Goal: Transaction & Acquisition: Obtain resource

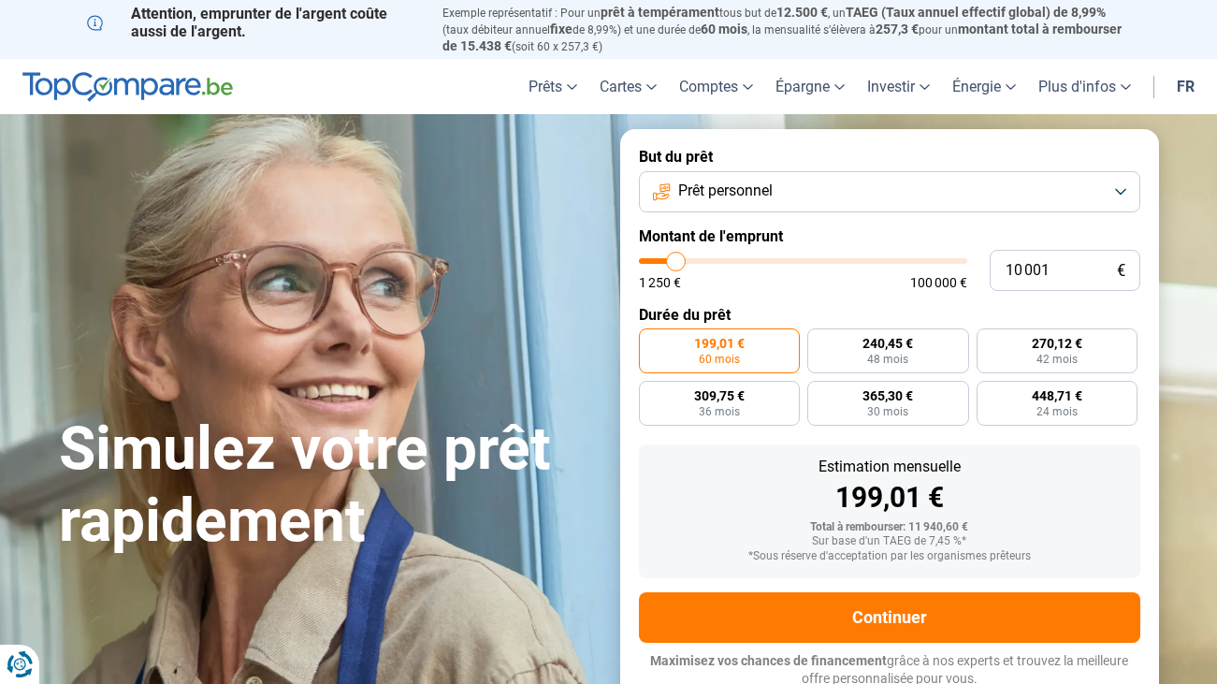
type input "10 750"
type input "10750"
type input "10 500"
type input "10500"
type input "10 000"
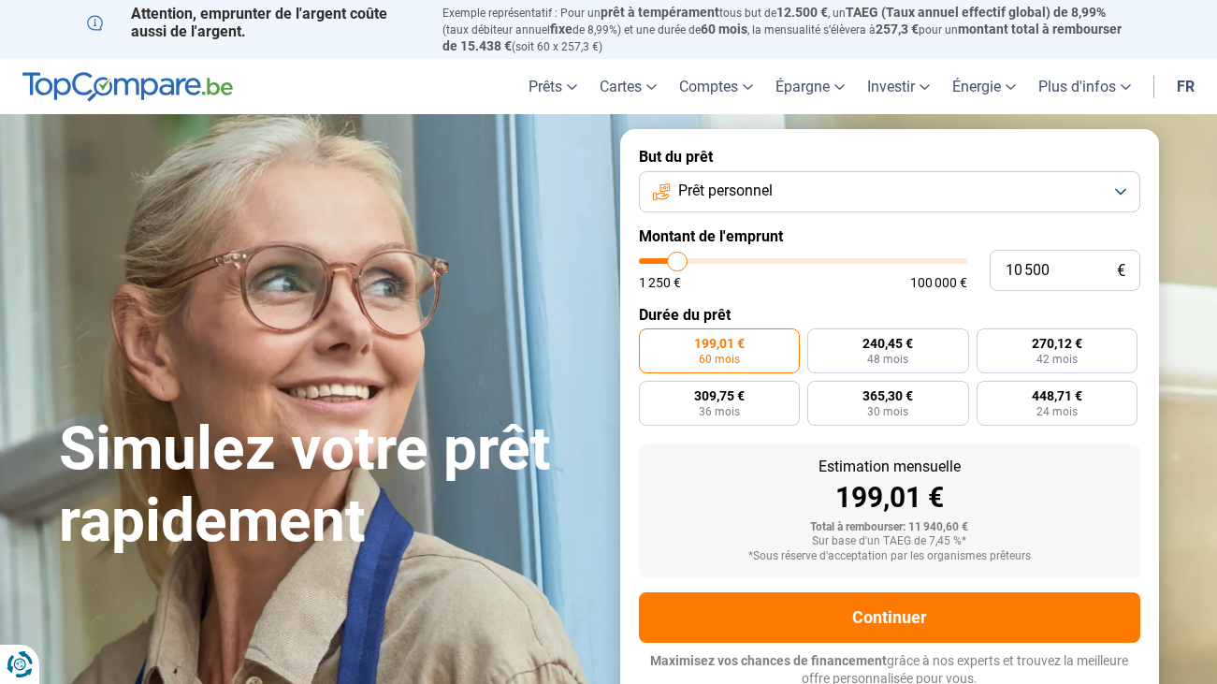
type input "10000"
type input "9 750"
type input "9750"
type input "9 500"
type input "9500"
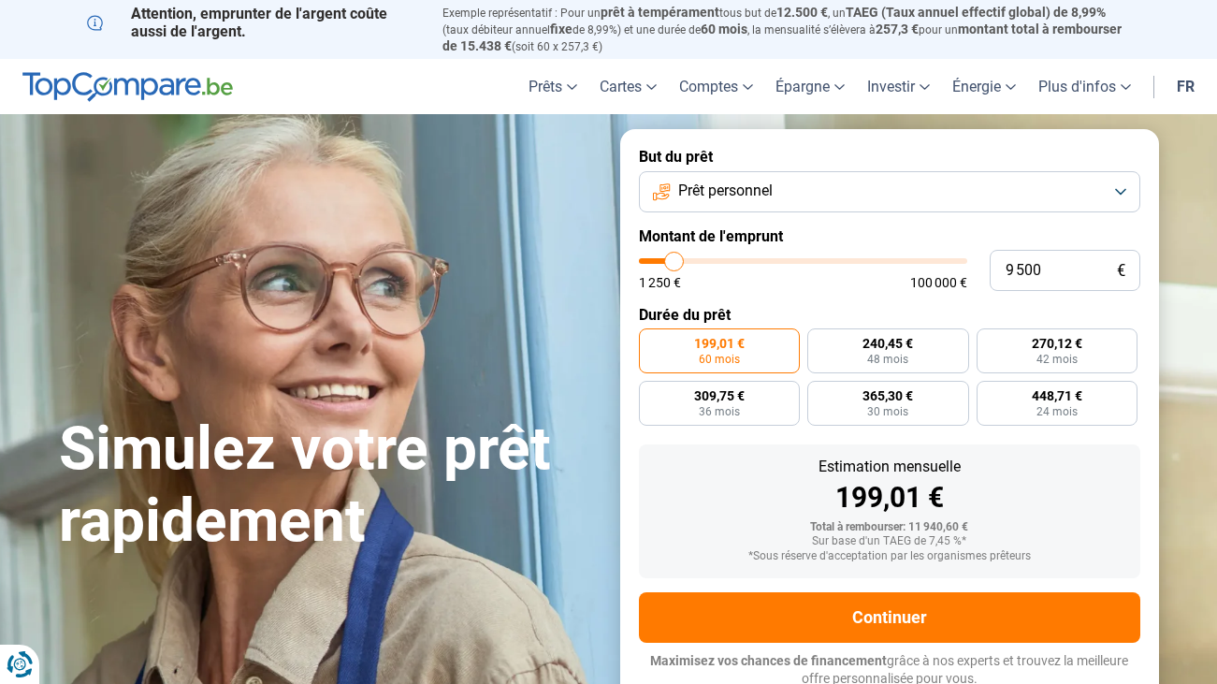
type input "9 250"
type input "9250"
type input "8 750"
type input "8750"
type input "8 500"
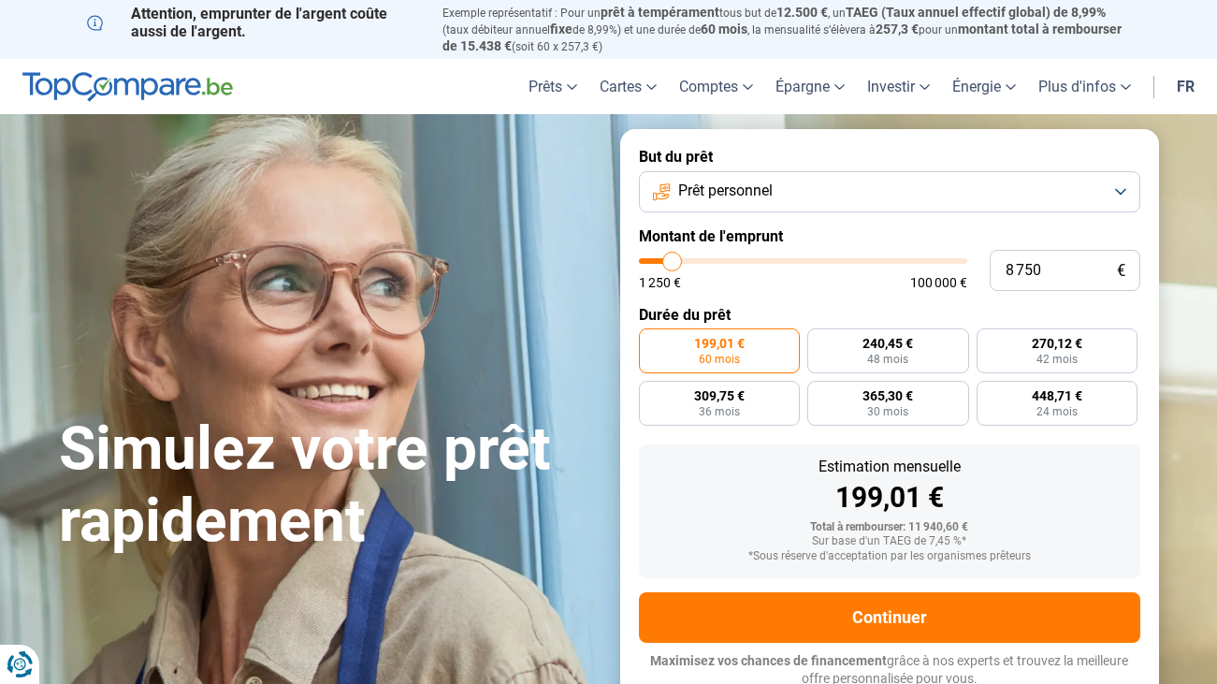
type input "8500"
type input "8 000"
type input "8000"
click at [670, 260] on input "range" at bounding box center [803, 261] width 328 height 6
radio input "true"
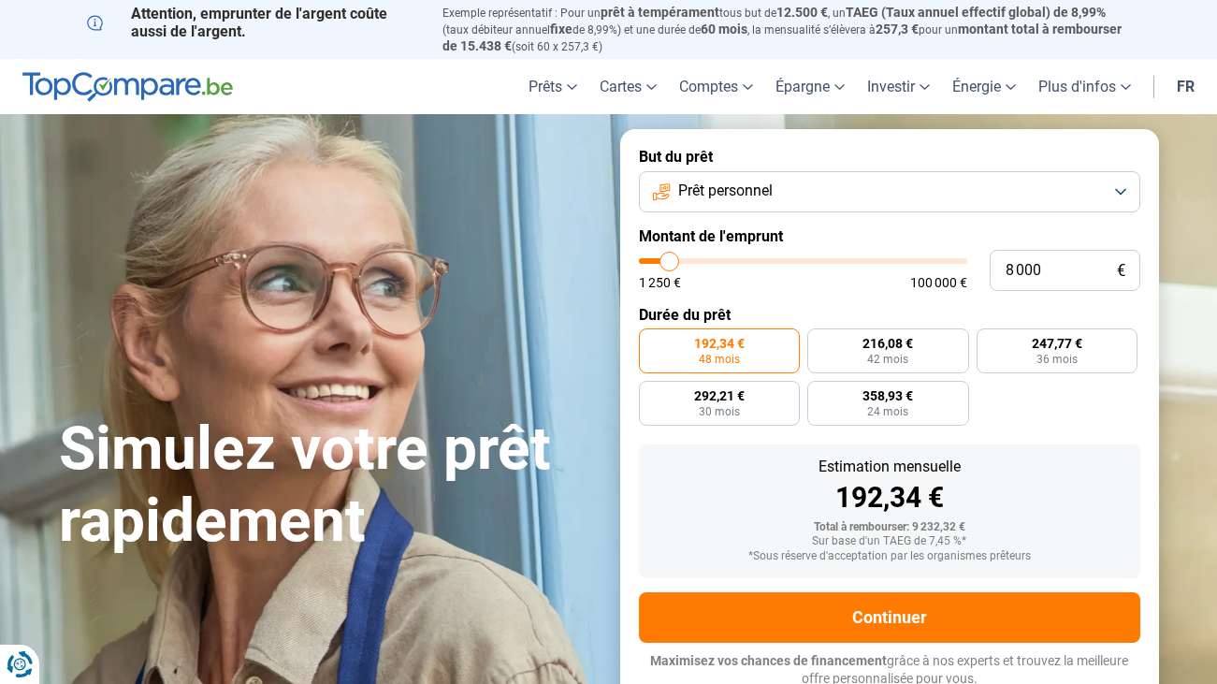
scroll to position [5, 0]
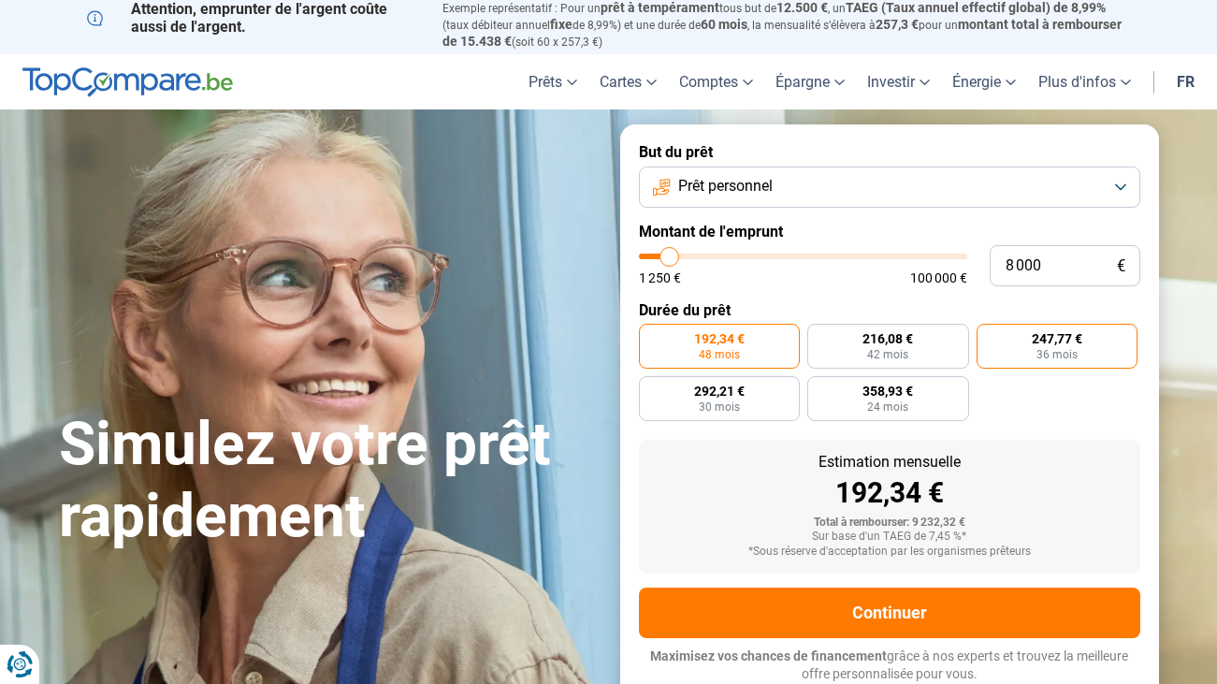
click at [1056, 352] on span "36 mois" at bounding box center [1057, 354] width 41 height 11
click at [989, 336] on input "247,77 € 36 mois" at bounding box center [983, 330] width 12 height 12
radio input "true"
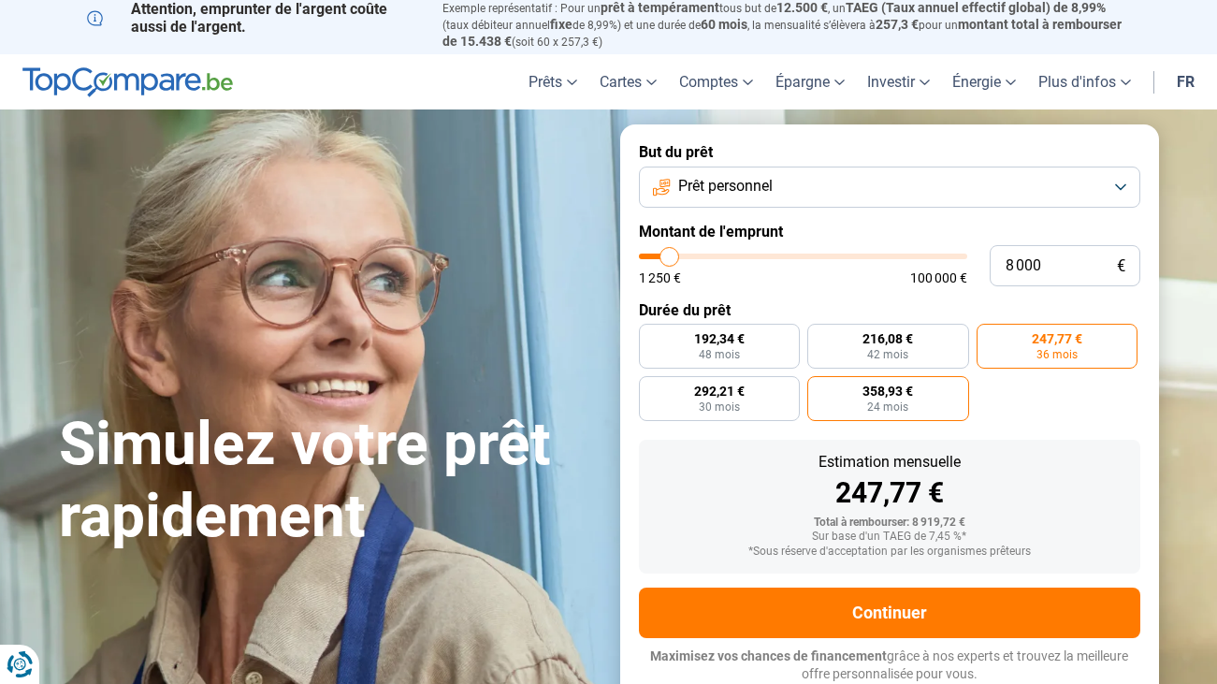
click at [873, 404] on span "24 mois" at bounding box center [887, 406] width 41 height 11
click at [819, 388] on input "358,93 € 24 mois" at bounding box center [813, 382] width 12 height 12
radio input "true"
click at [661, 259] on input "range" at bounding box center [803, 257] width 328 height 6
click at [660, 254] on input "range" at bounding box center [803, 257] width 328 height 6
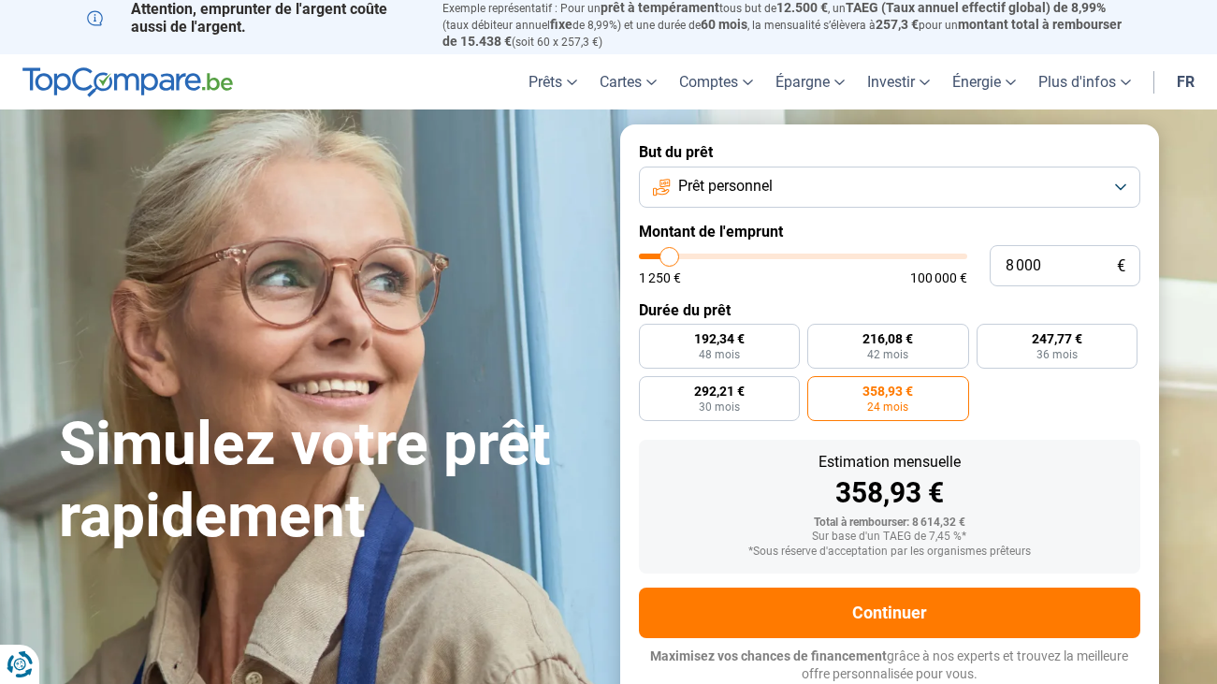
type input "4 500"
type input "4500"
click at [658, 254] on input "range" at bounding box center [803, 257] width 328 height 6
radio input "true"
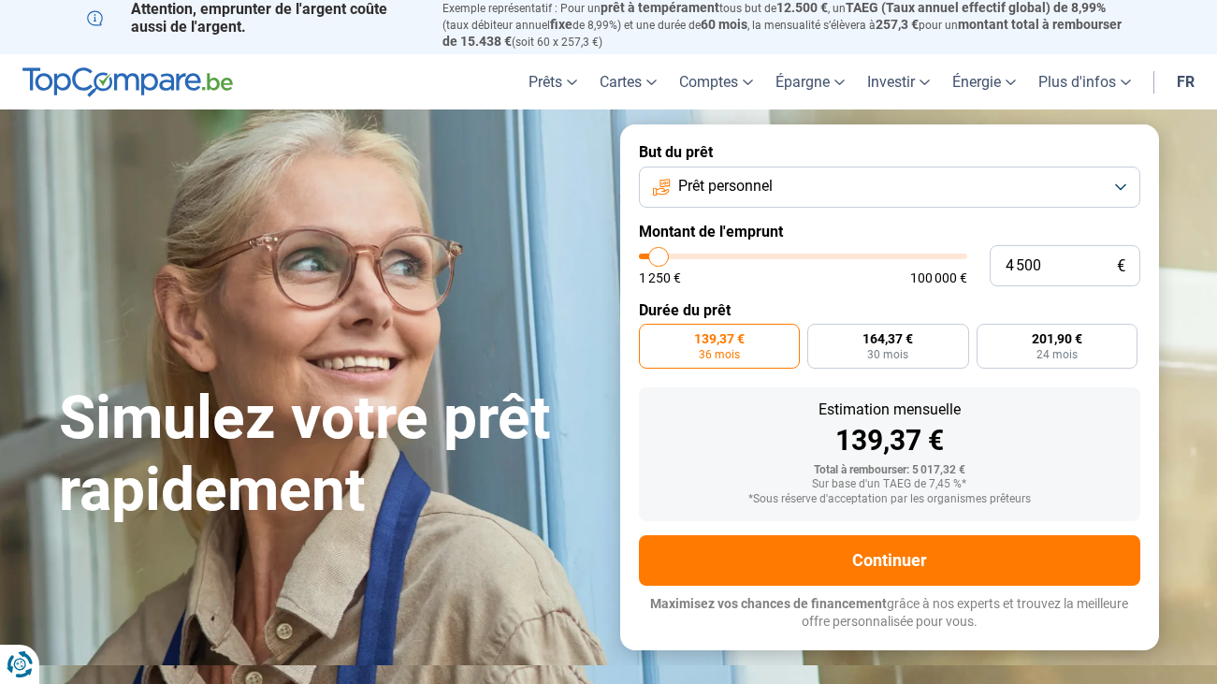
scroll to position [0, 0]
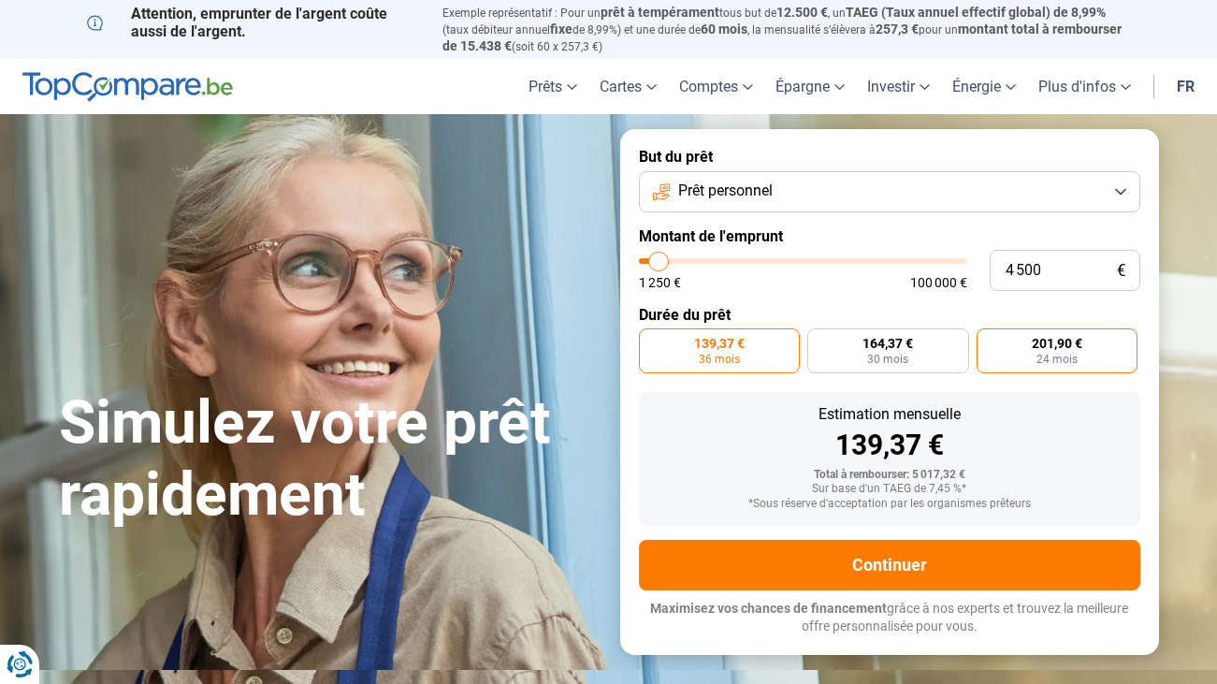
click at [1086, 363] on label "201,90 € 24 mois" at bounding box center [1058, 350] width 162 height 45
click at [989, 341] on input "201,90 € 24 mois" at bounding box center [983, 334] width 12 height 12
radio input "true"
